Goal: Task Accomplishment & Management: Manage account settings

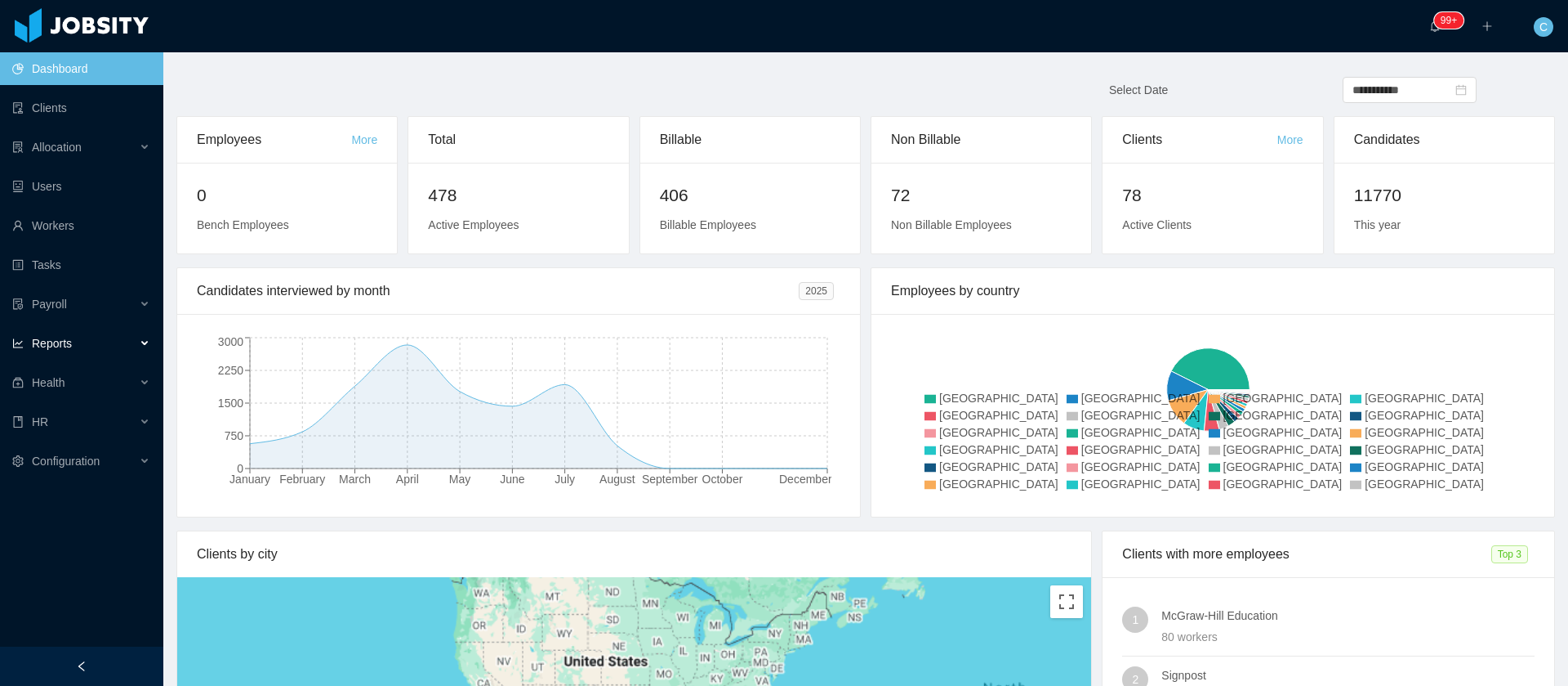
click at [89, 342] on div "Reports" at bounding box center [81, 343] width 164 height 32
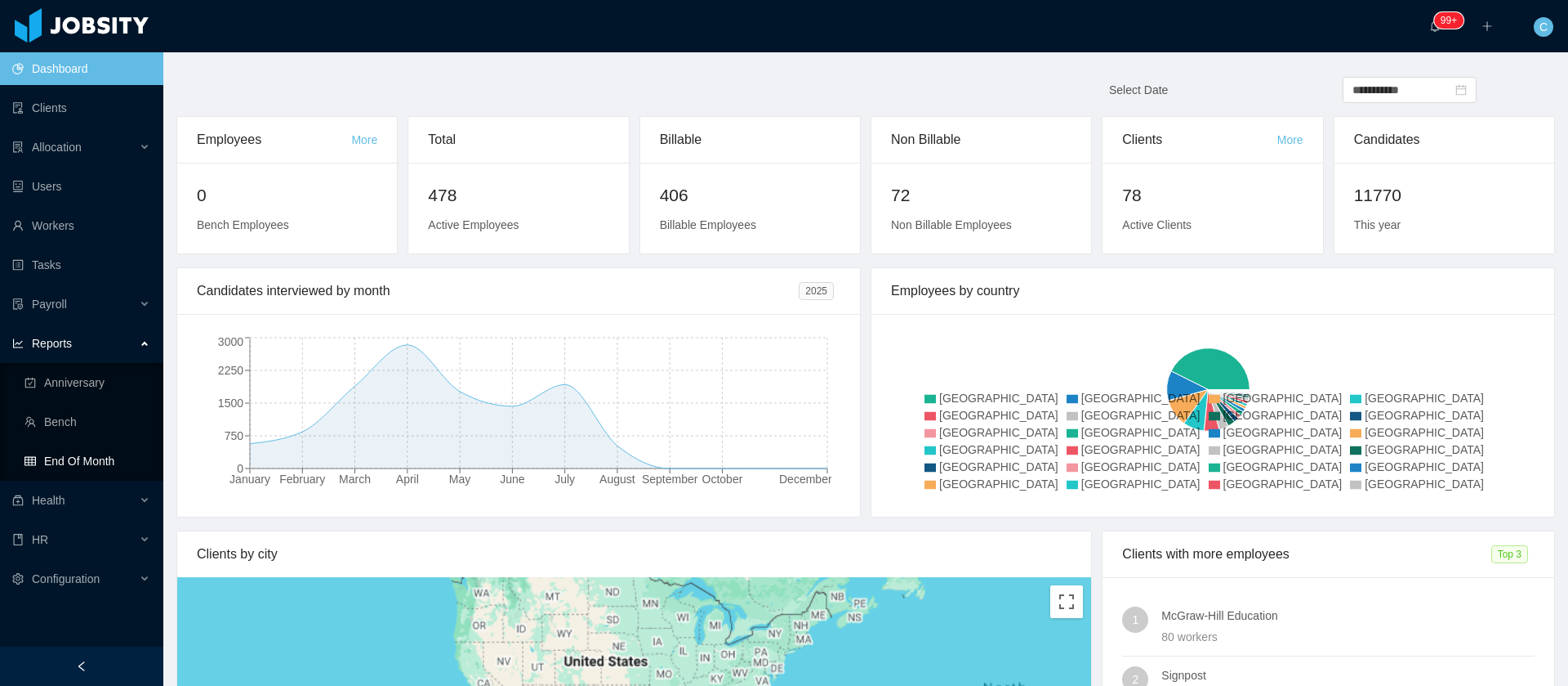
click at [98, 453] on link "End Of Month" at bounding box center [87, 461] width 125 height 32
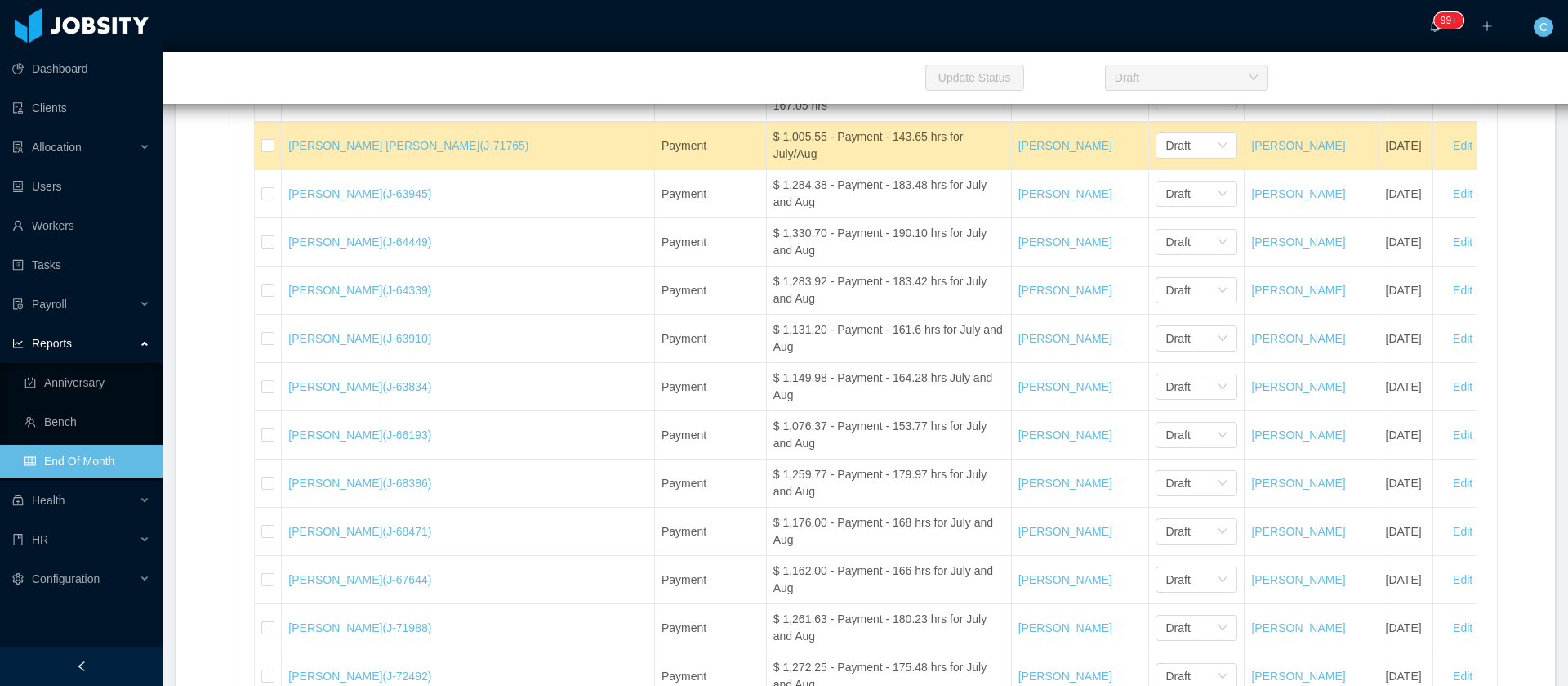
scroll to position [35682, 0]
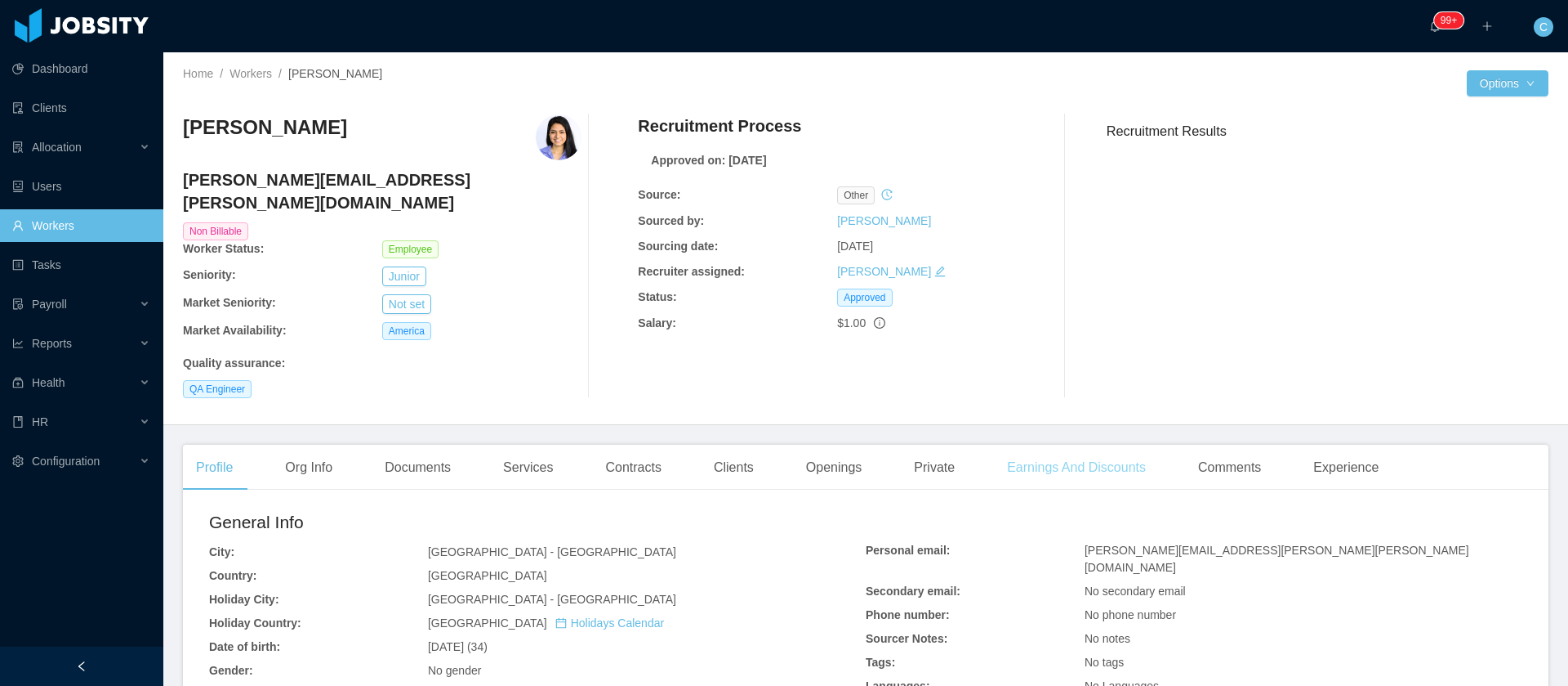
click at [1057, 454] on div "Earnings And Discounts" at bounding box center [1076, 467] width 165 height 46
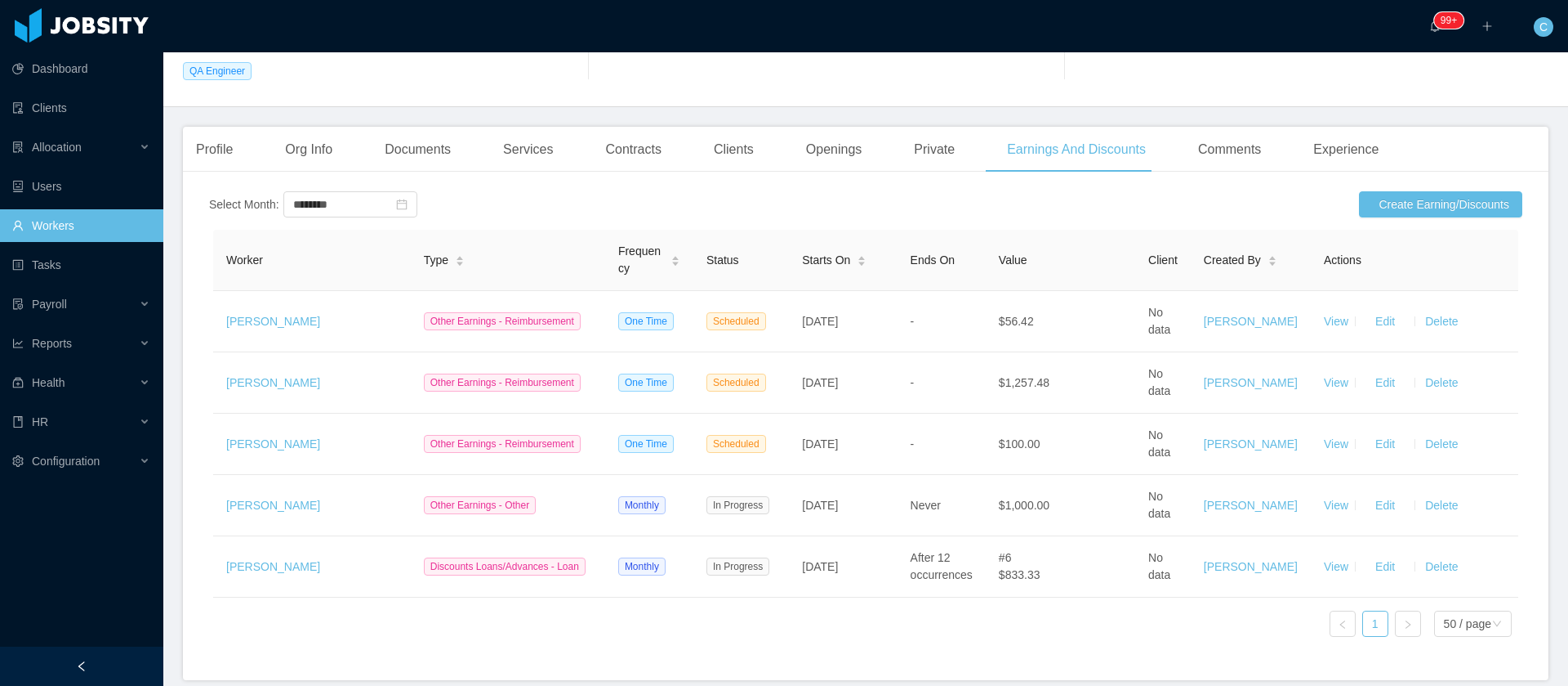
scroll to position [328, 0]
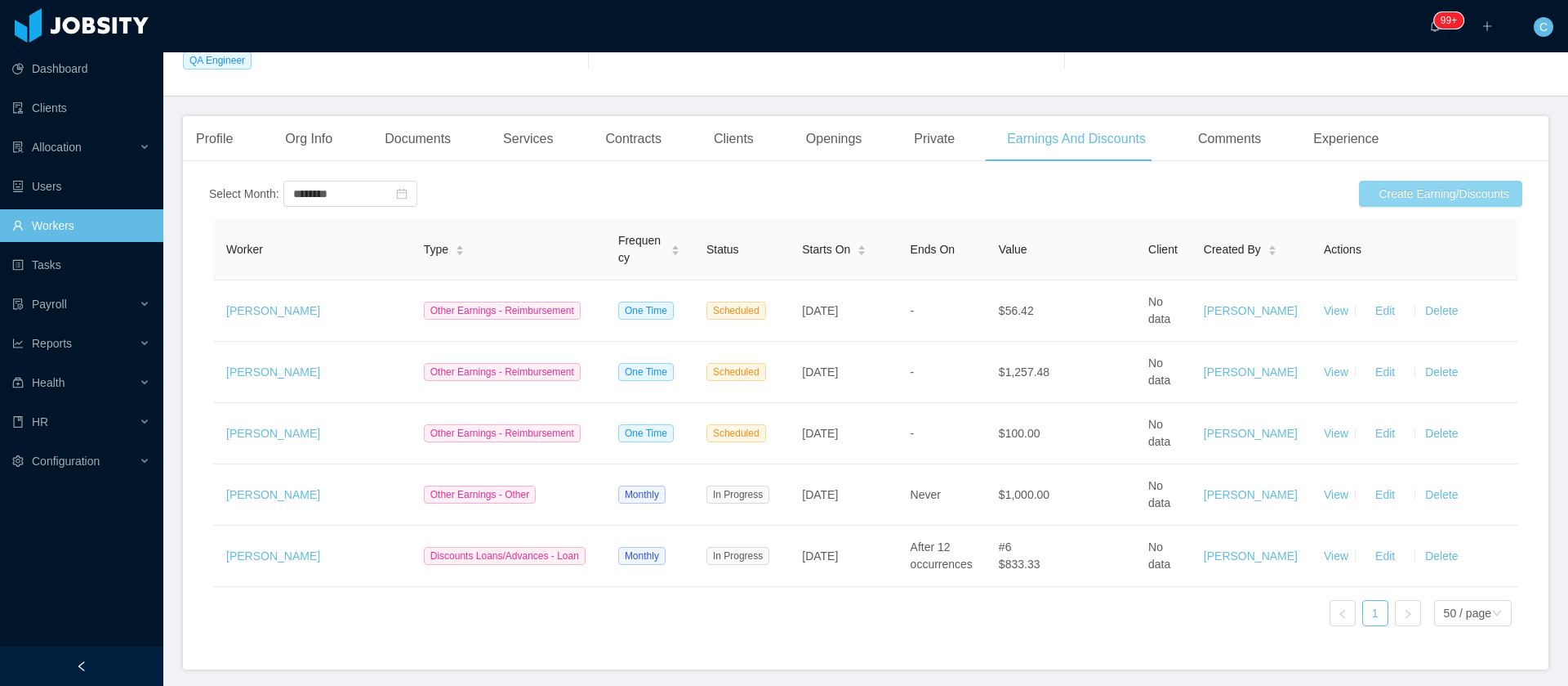
click at [1452, 180] on button "Create Earning/Discounts" at bounding box center [1441, 193] width 164 height 26
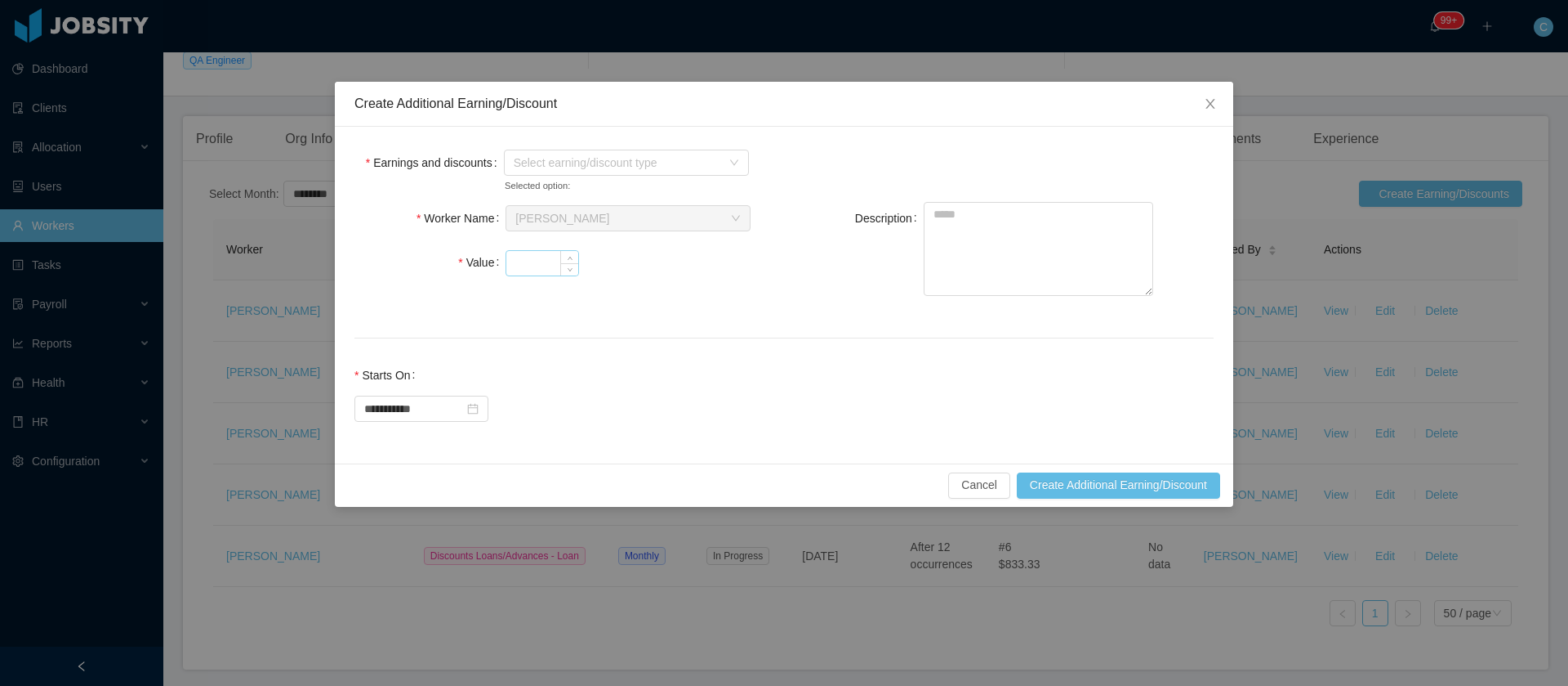
click at [524, 255] on input "Value" at bounding box center [542, 263] width 71 height 24
type input "*****"
click at [544, 155] on span "Select earning/discount type" at bounding box center [618, 163] width 208 height 17
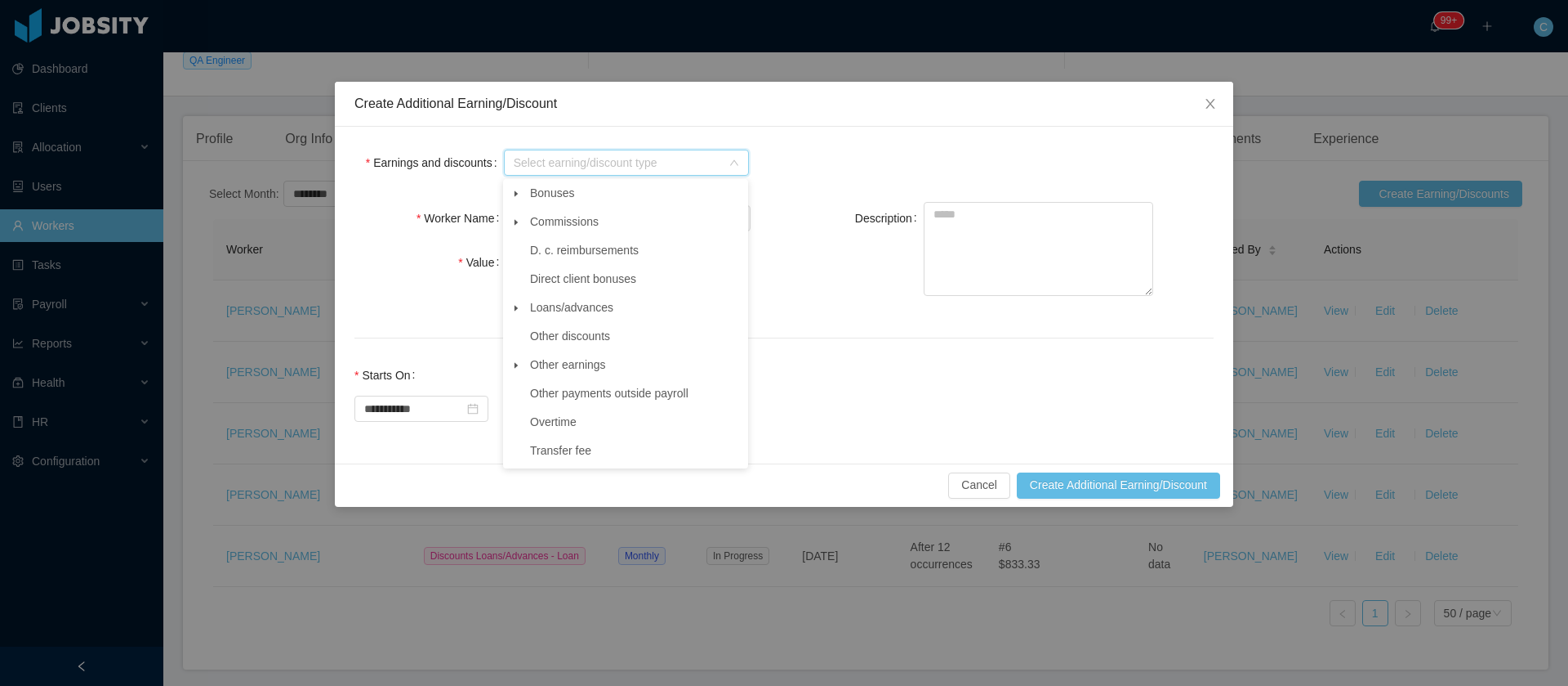
click at [515, 367] on icon "icon: caret-down" at bounding box center [515, 365] width 3 height 6
click at [604, 456] on span "Reimbursement" at bounding box center [585, 450] width 81 height 13
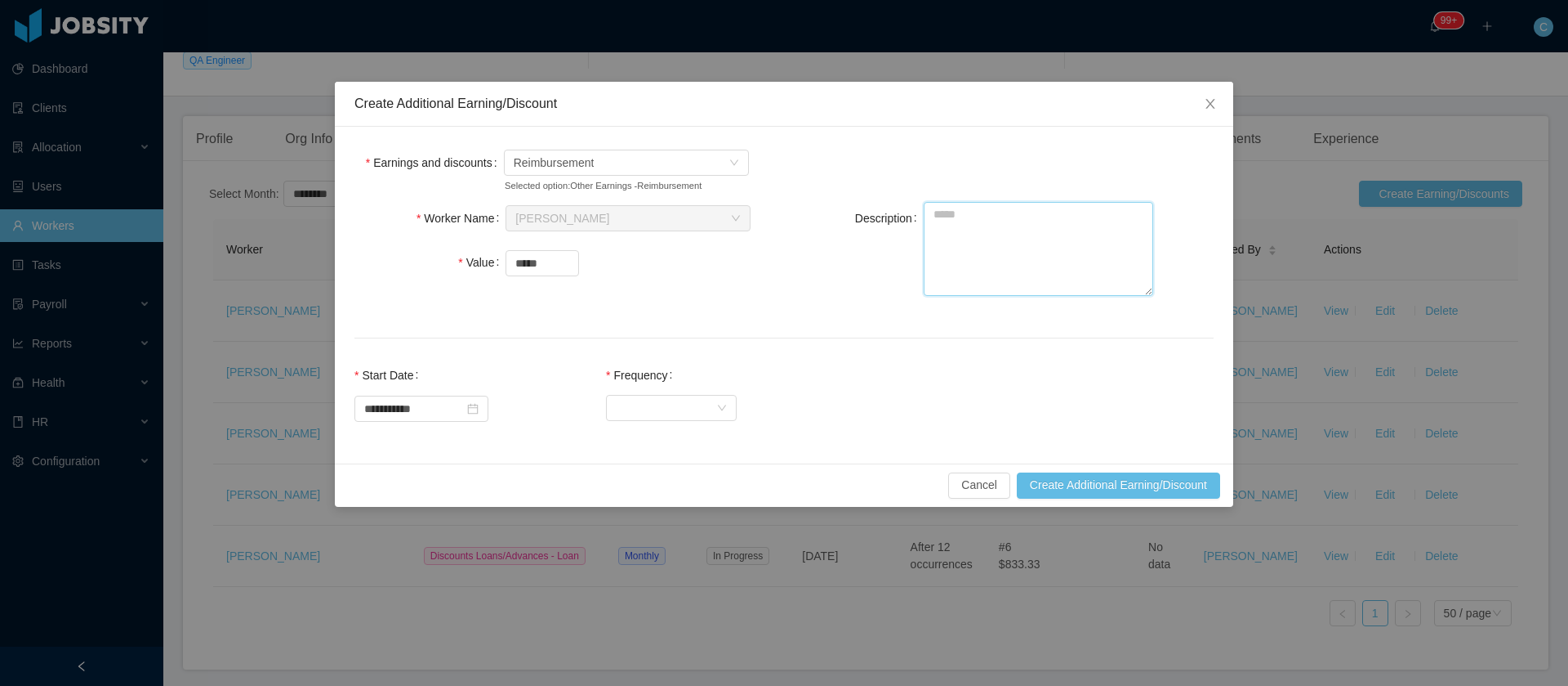
click at [961, 238] on textarea "Description" at bounding box center [1038, 249] width 229 height 94
paste textarea "**********"
type textarea "**********"
click at [677, 415] on div "Select Frequency" at bounding box center [666, 408] width 101 height 24
click at [687, 439] on li "One Time" at bounding box center [687, 439] width 130 height 26
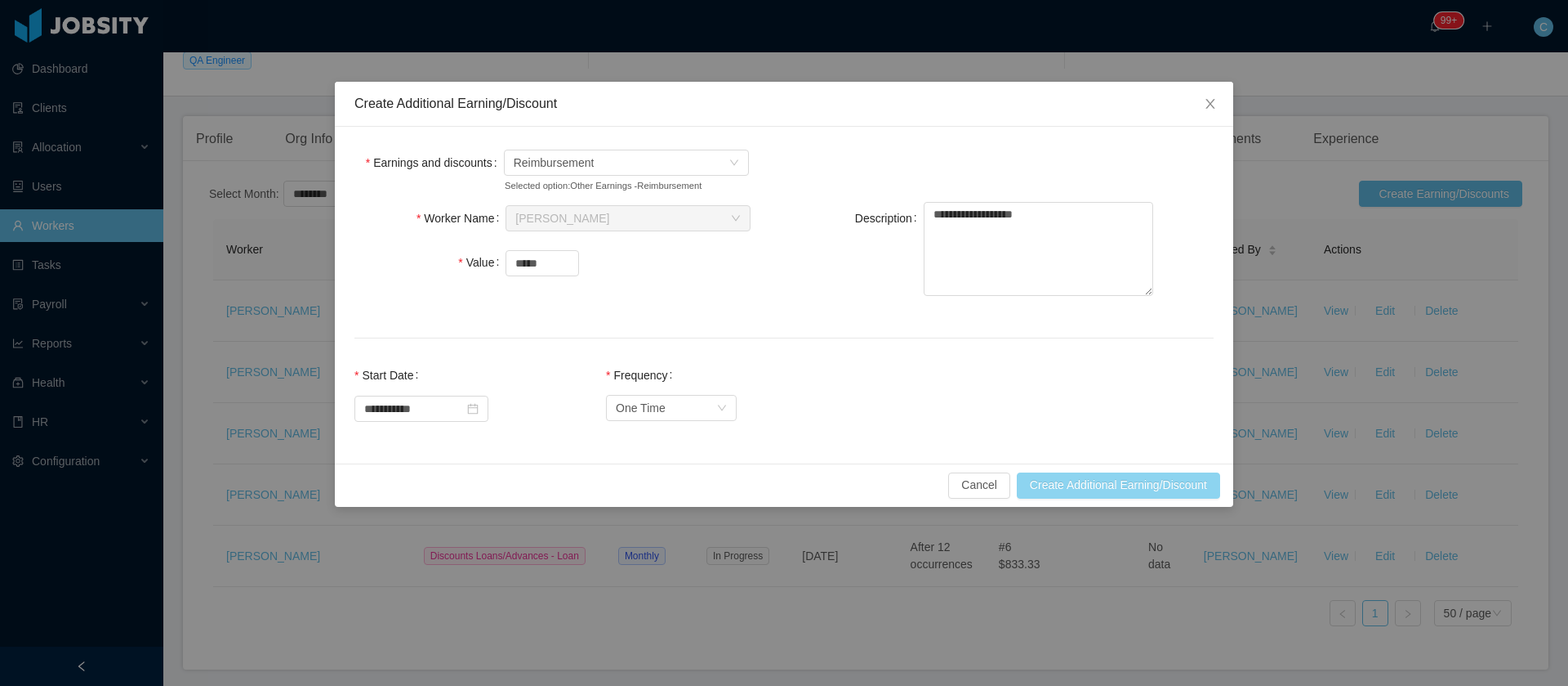
click at [1044, 490] on button "Create Additional Earning/Discount" at bounding box center [1118, 485] width 204 height 26
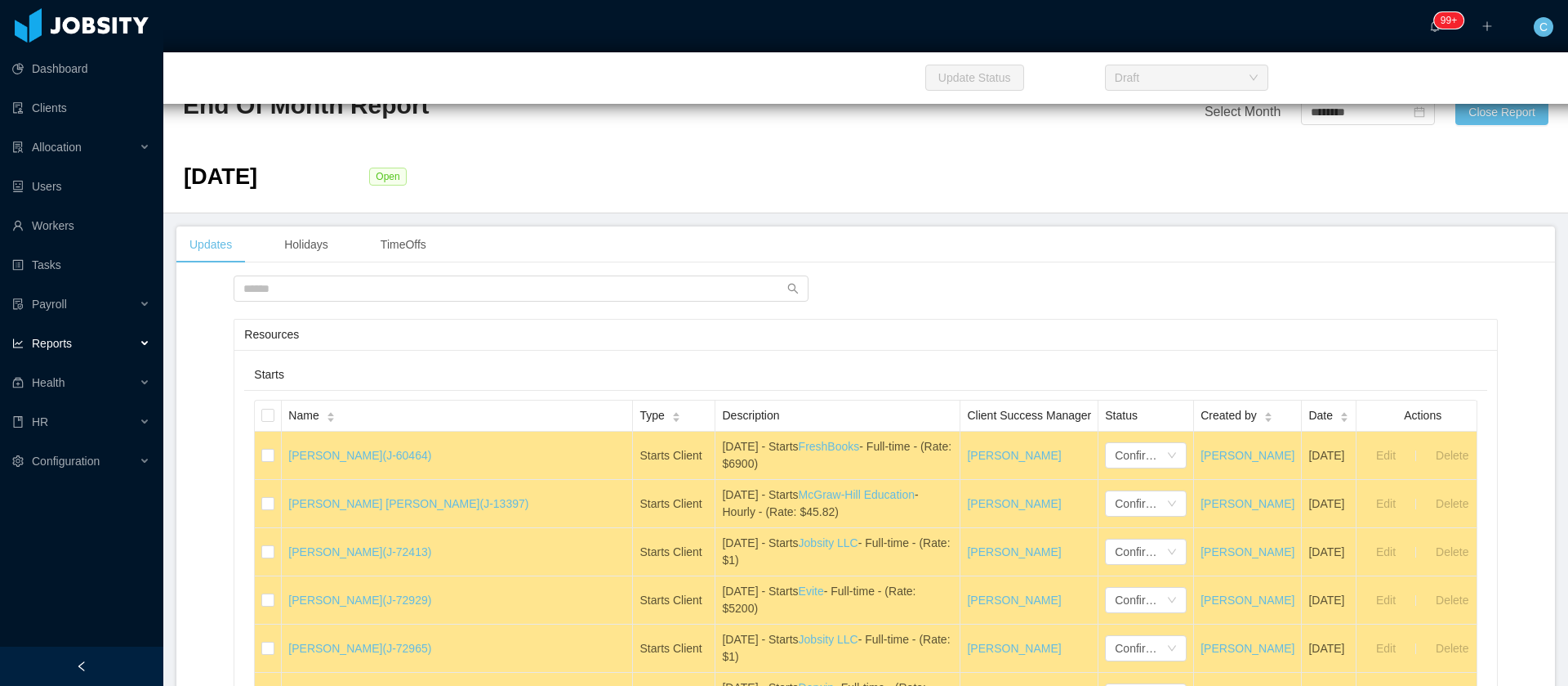
scroll to position [36222, 0]
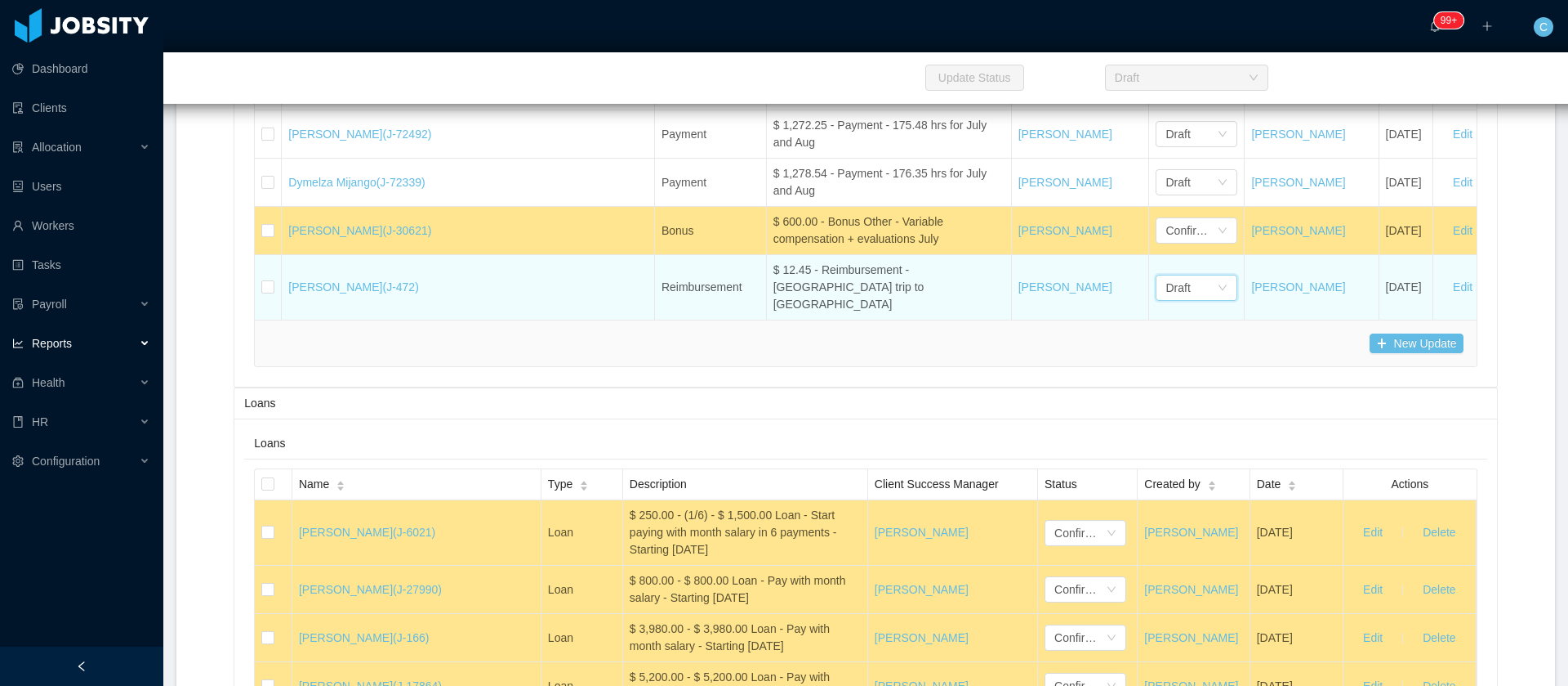
click at [1156, 274] on div "Draft" at bounding box center [1196, 287] width 81 height 26
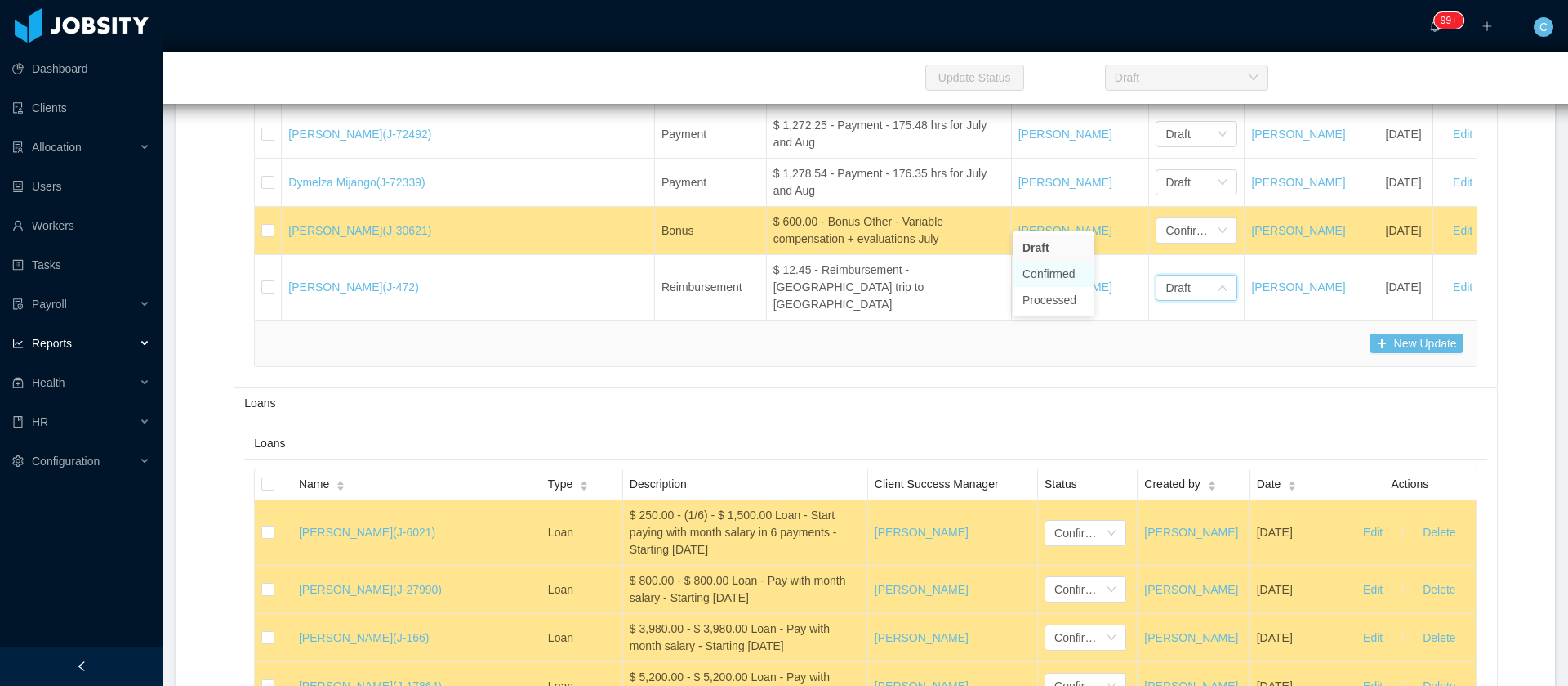
click at [1046, 278] on li "Confirmed" at bounding box center [1053, 273] width 81 height 26
